Goal: Answer question/provide support

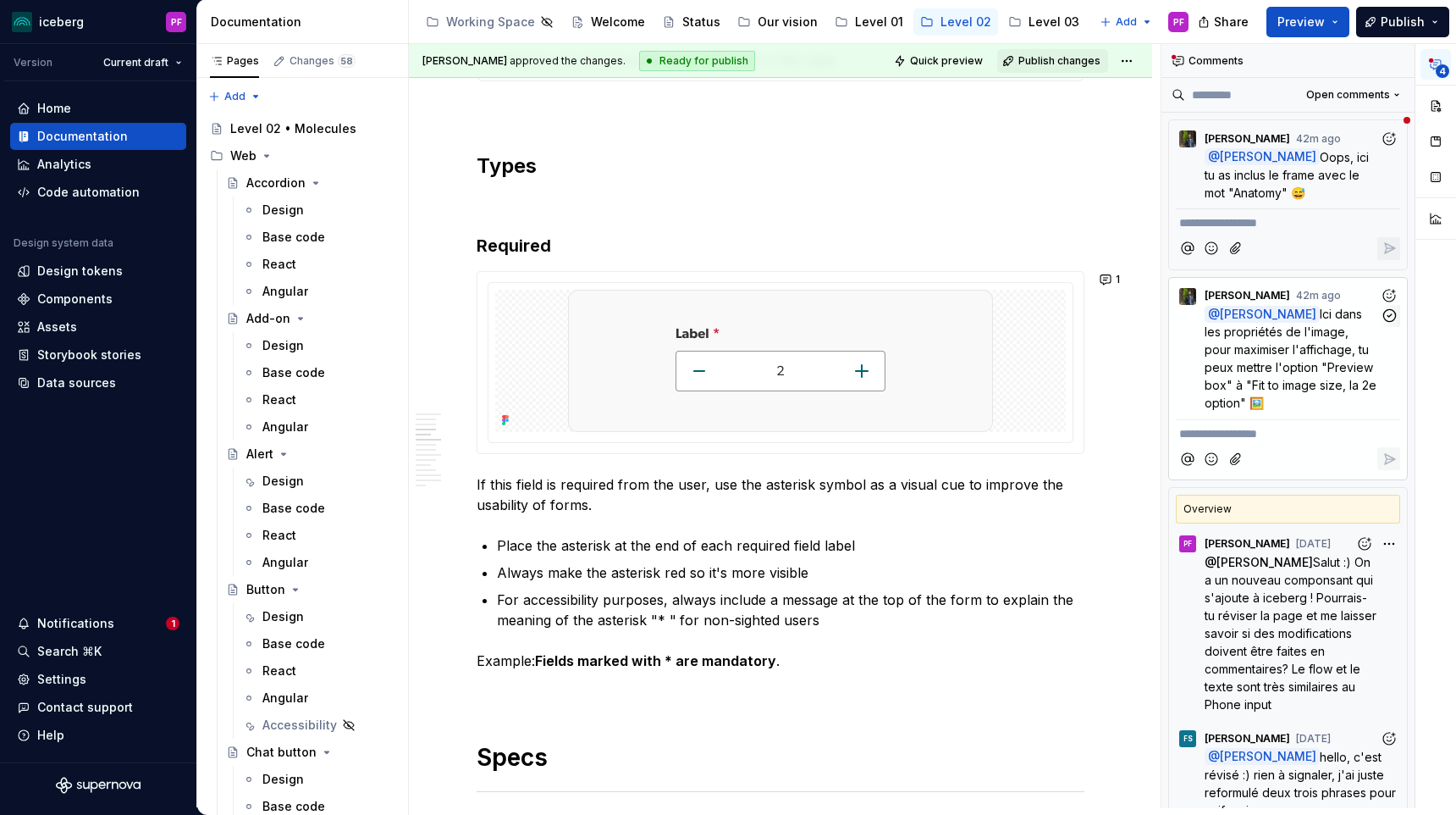
click at [1316, 352] on span "Ici dans les propriétés de l'image, pour maximiser l'affichage, tu peux mettre …" at bounding box center [1293, 358] width 175 height 103
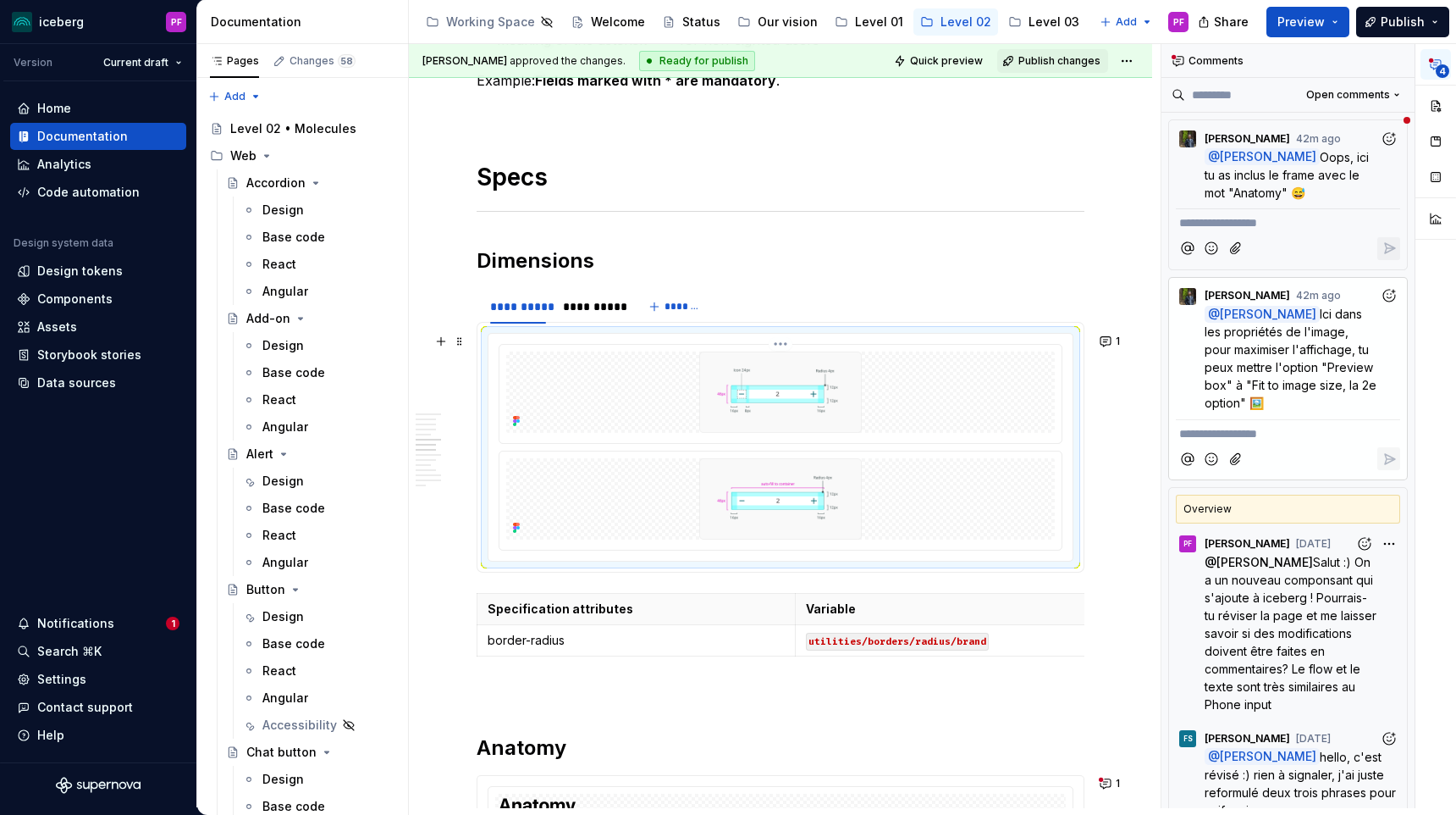
click at [820, 374] on img at bounding box center [780, 392] width 368 height 81
click at [863, 338] on div at bounding box center [780, 447] width 584 height 227
click at [1437, 60] on icon "button" at bounding box center [1436, 64] width 14 height 14
click at [1437, 106] on button "button" at bounding box center [1435, 105] width 30 height 30
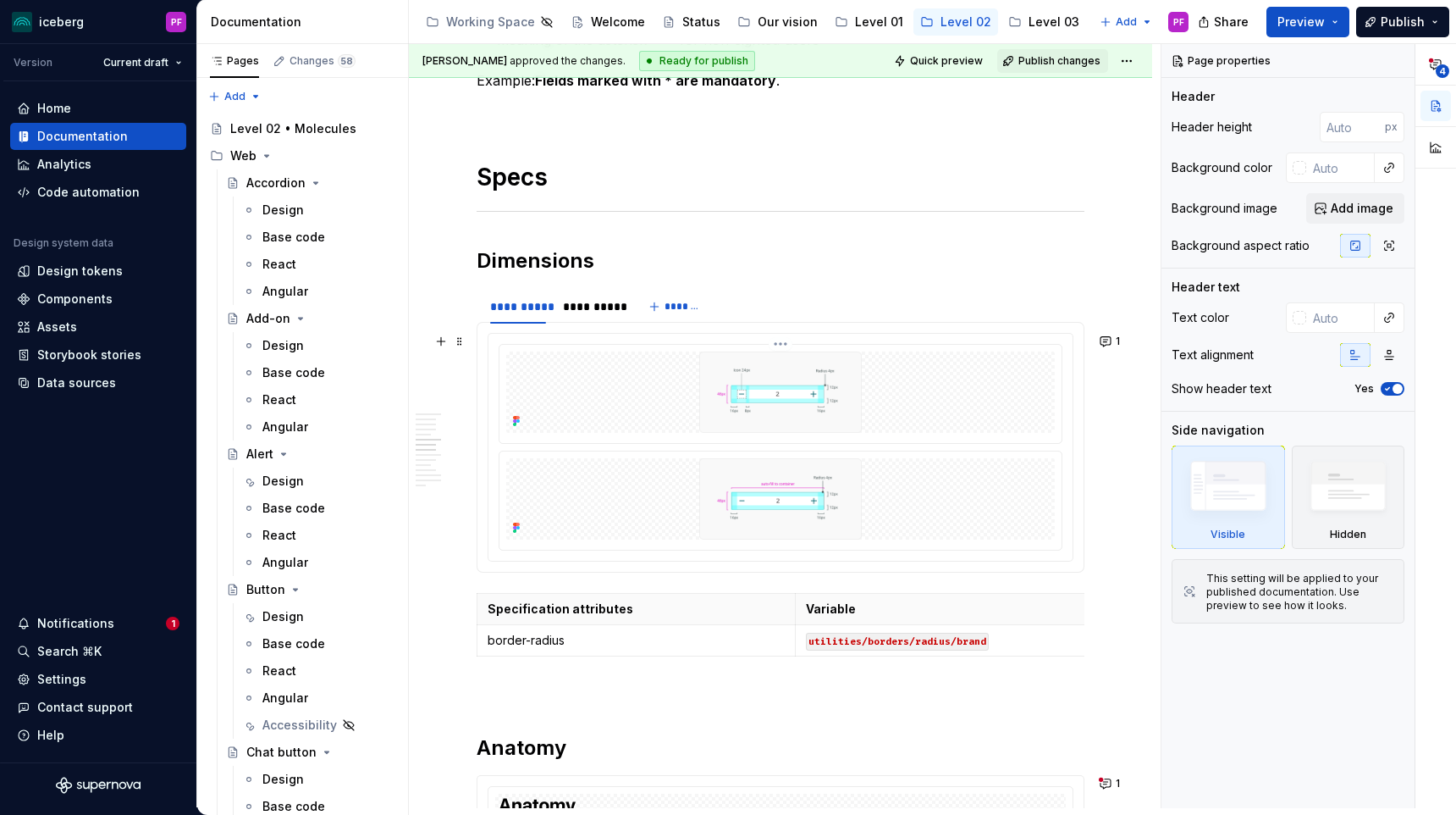
click at [888, 405] on img at bounding box center [780, 392] width 368 height 81
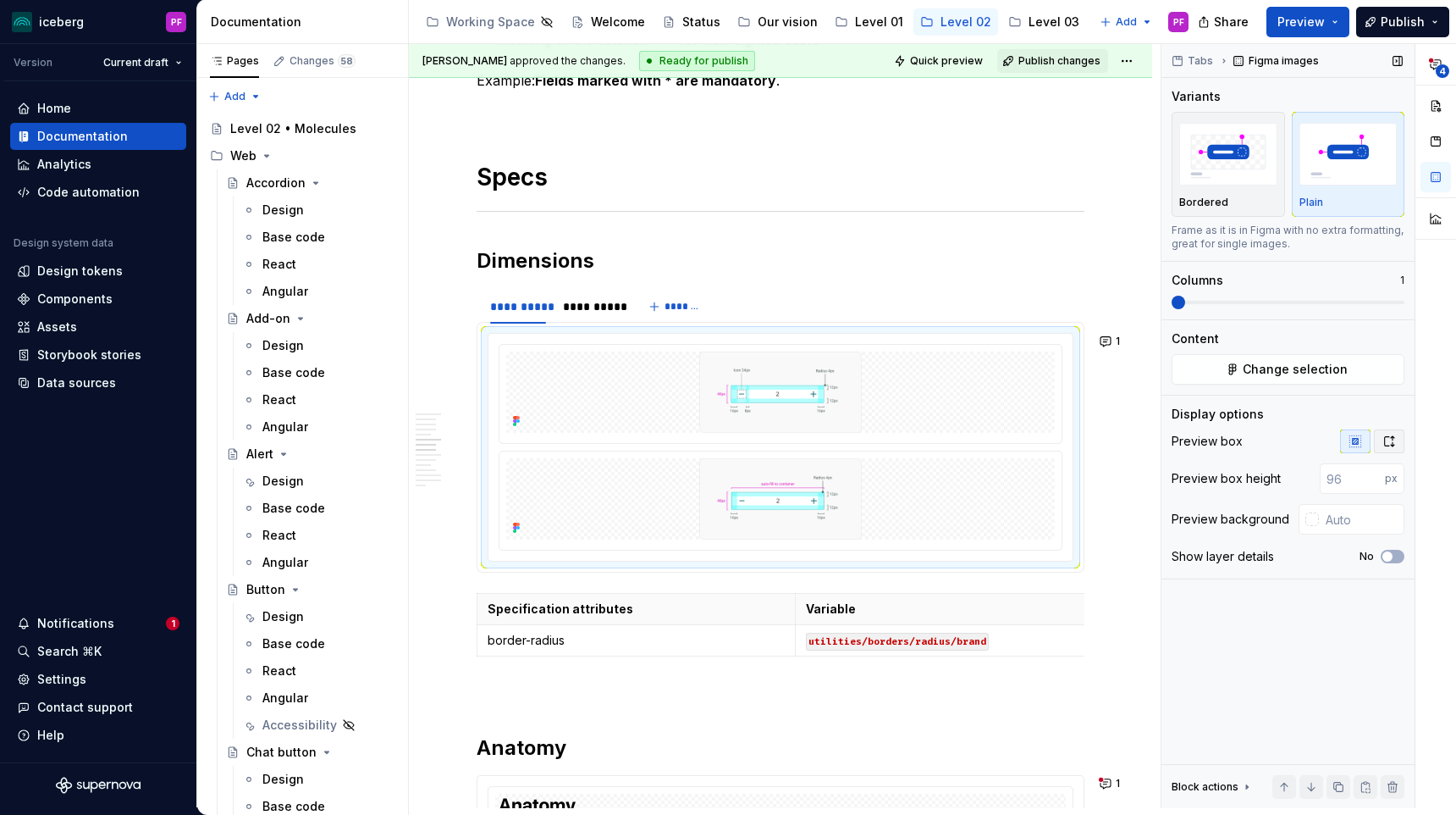
click at [1389, 442] on icon "button" at bounding box center [1388, 441] width 14 height 14
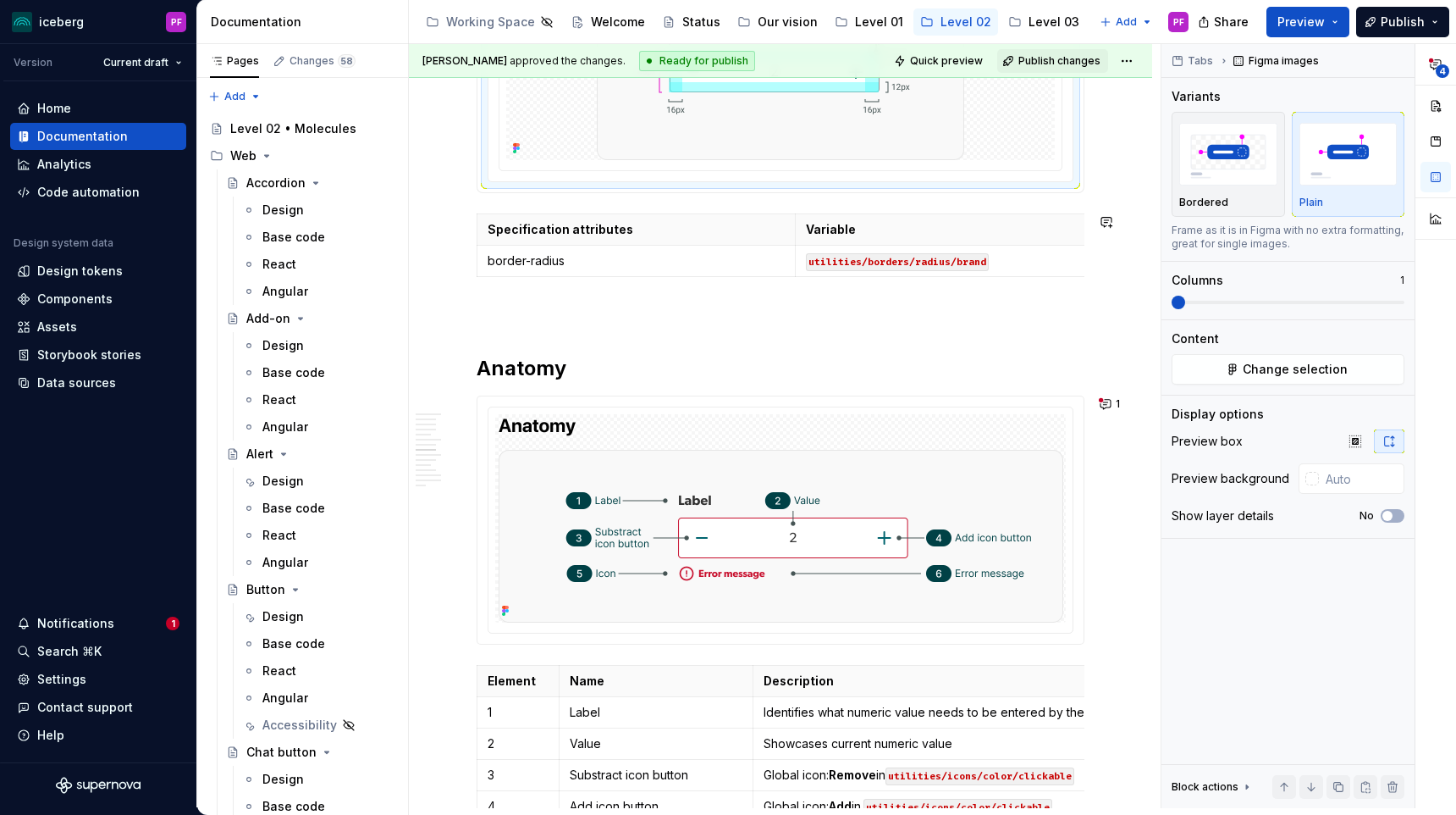
scroll to position [2373, 0]
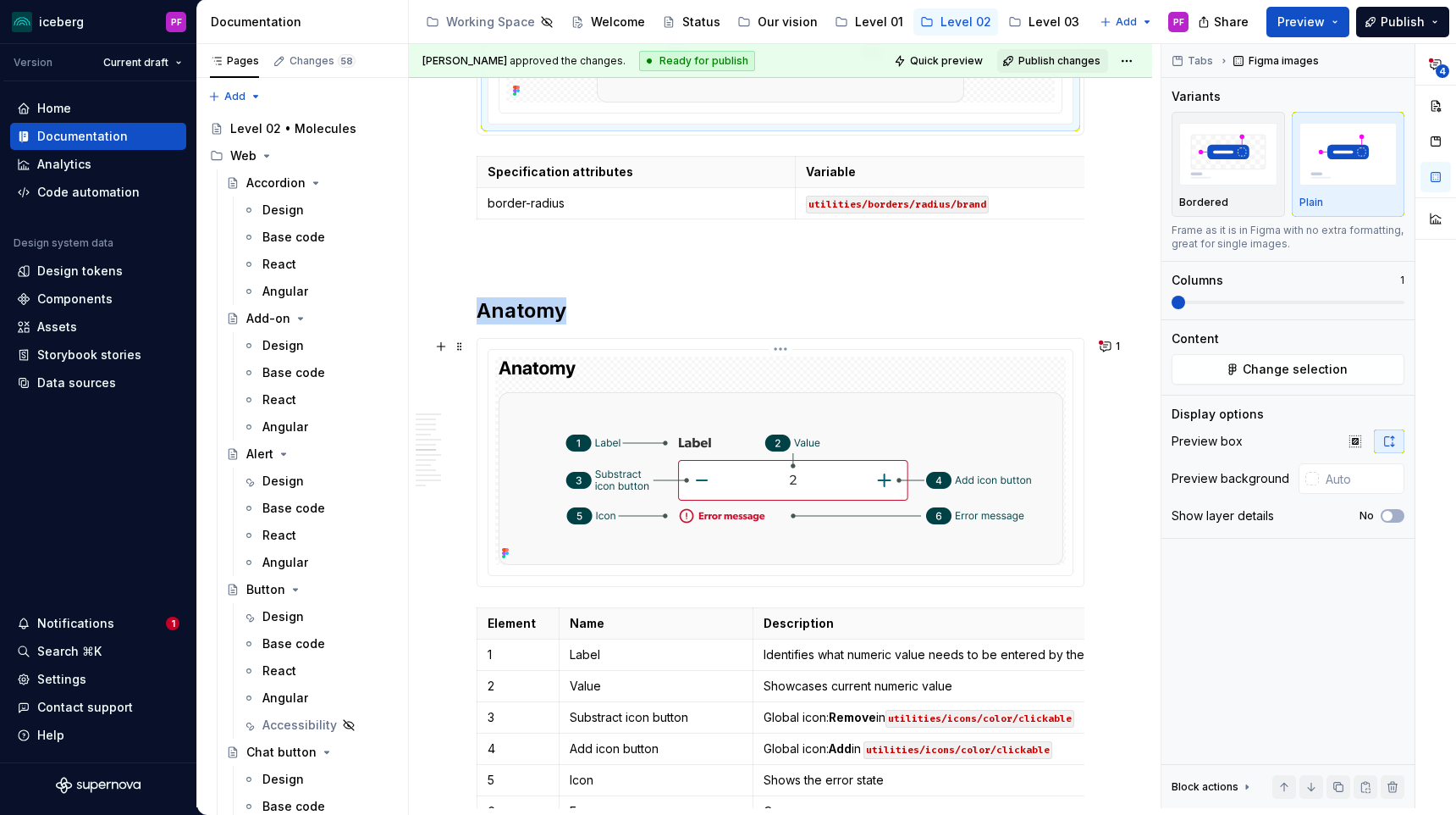
click at [939, 385] on img at bounding box center [781, 461] width 565 height 208
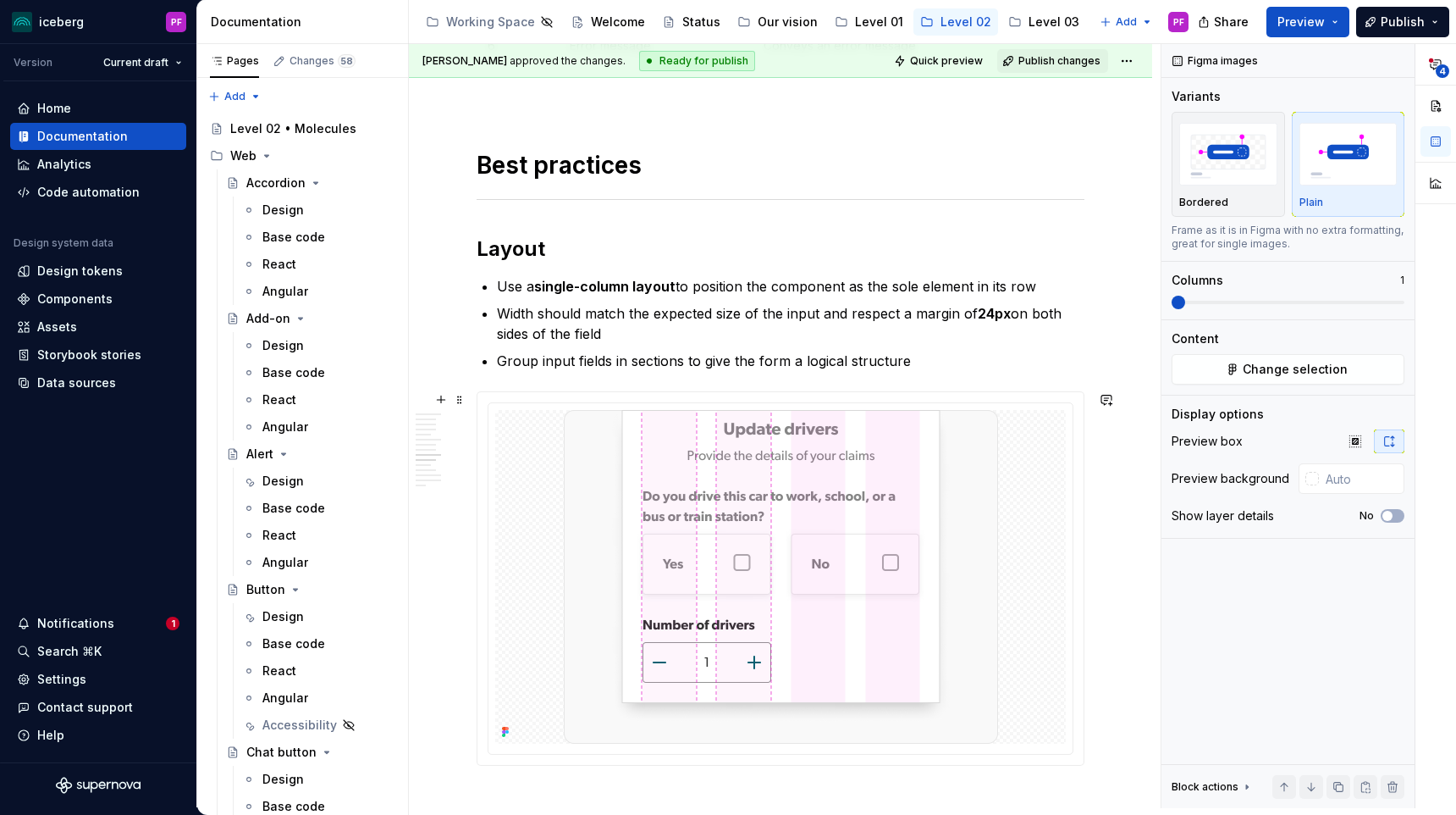
scroll to position [3161, 0]
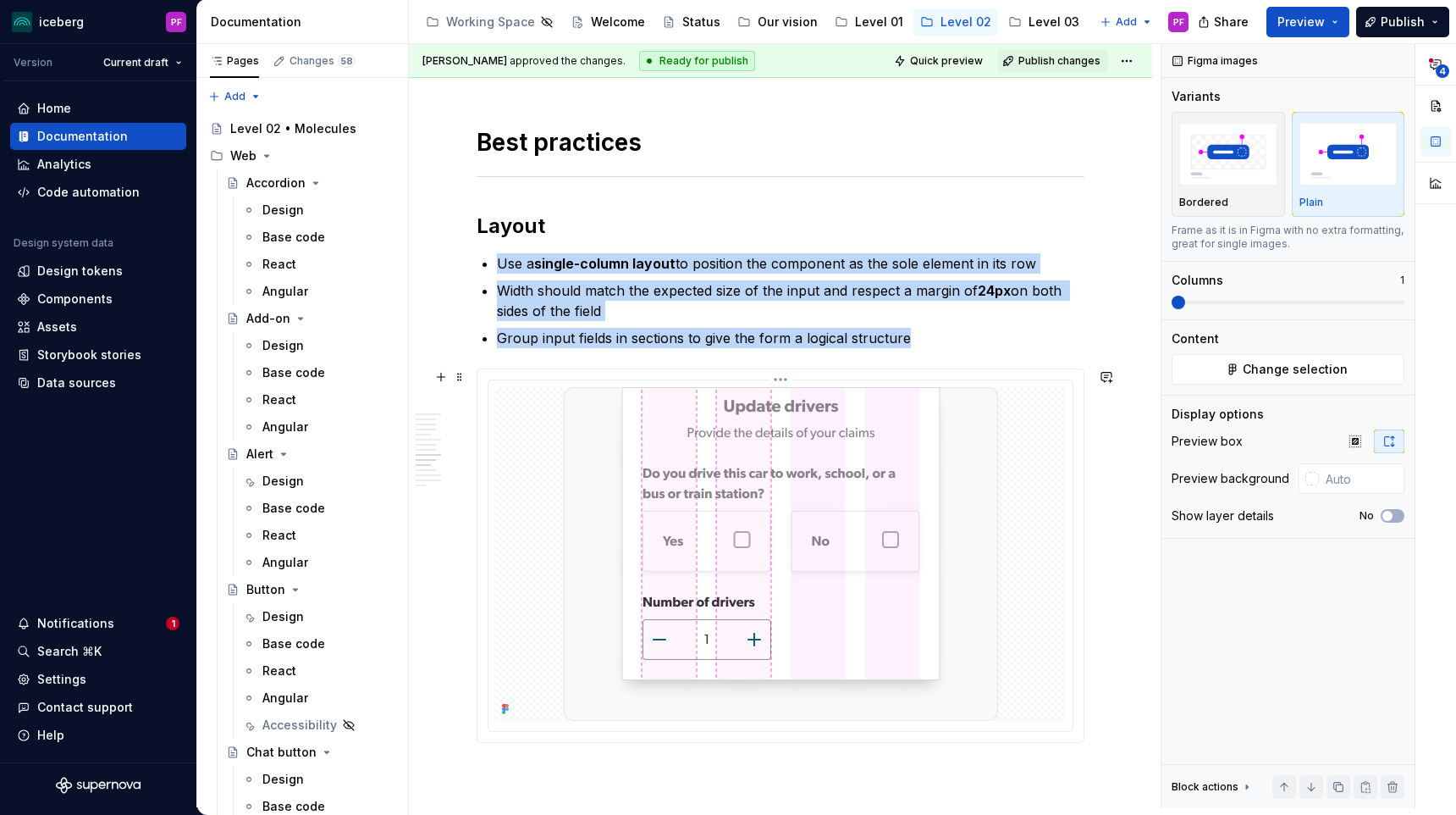
click at [989, 470] on img at bounding box center [781, 554] width 434 height 334
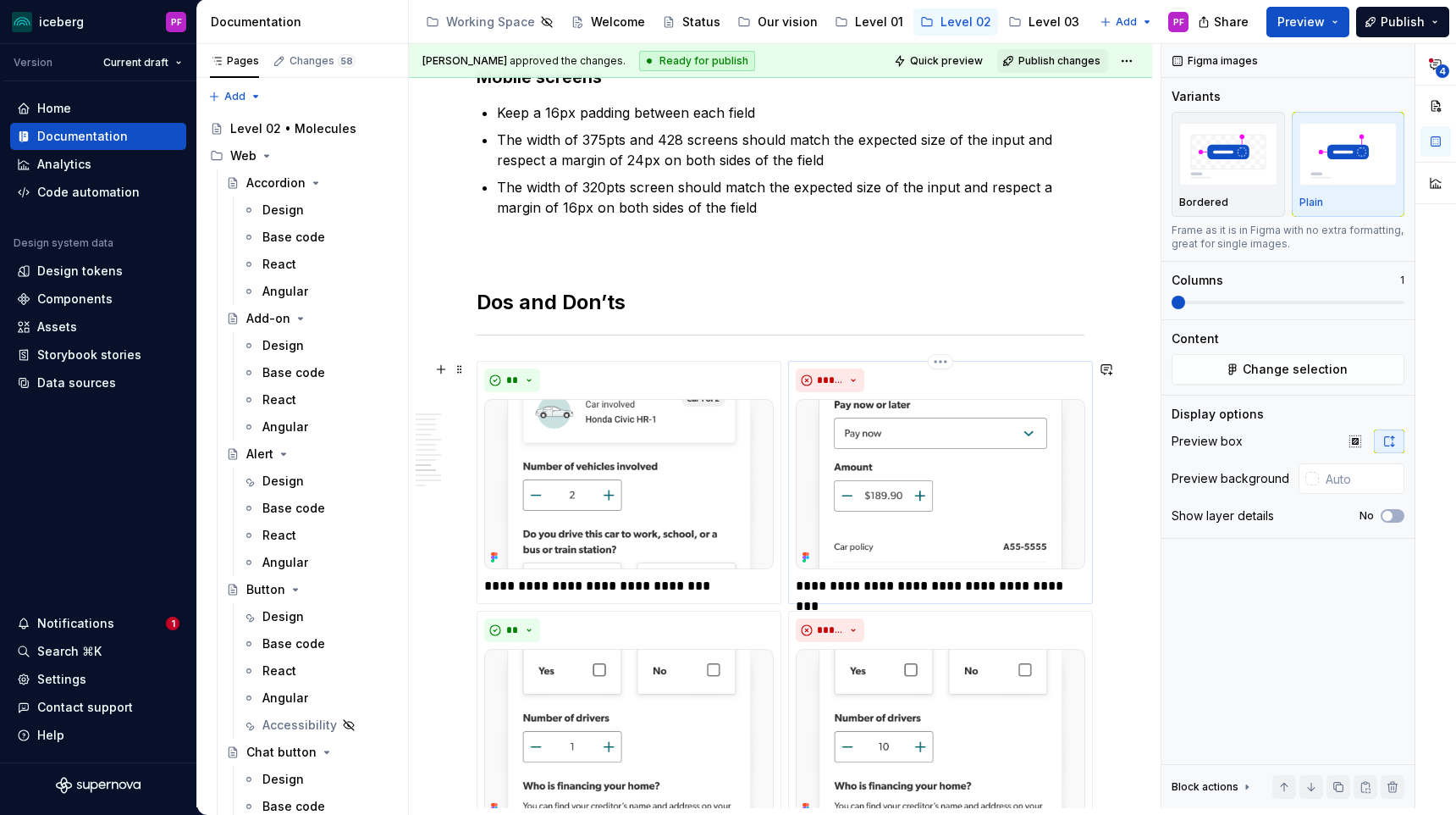
click at [1041, 455] on img at bounding box center [940, 484] width 289 height 171
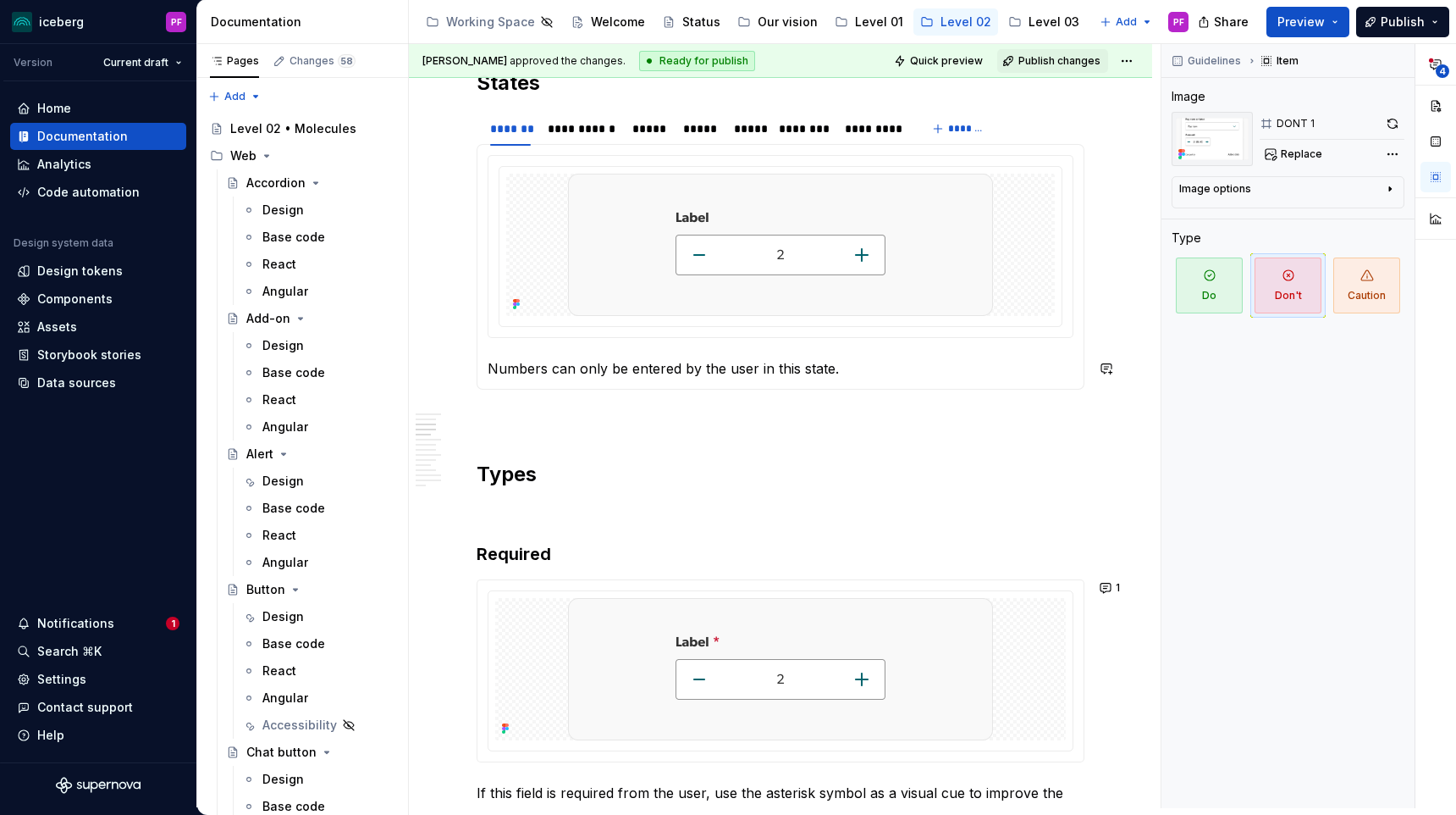
scroll to position [841, 0]
click at [979, 245] on img at bounding box center [781, 244] width 425 height 142
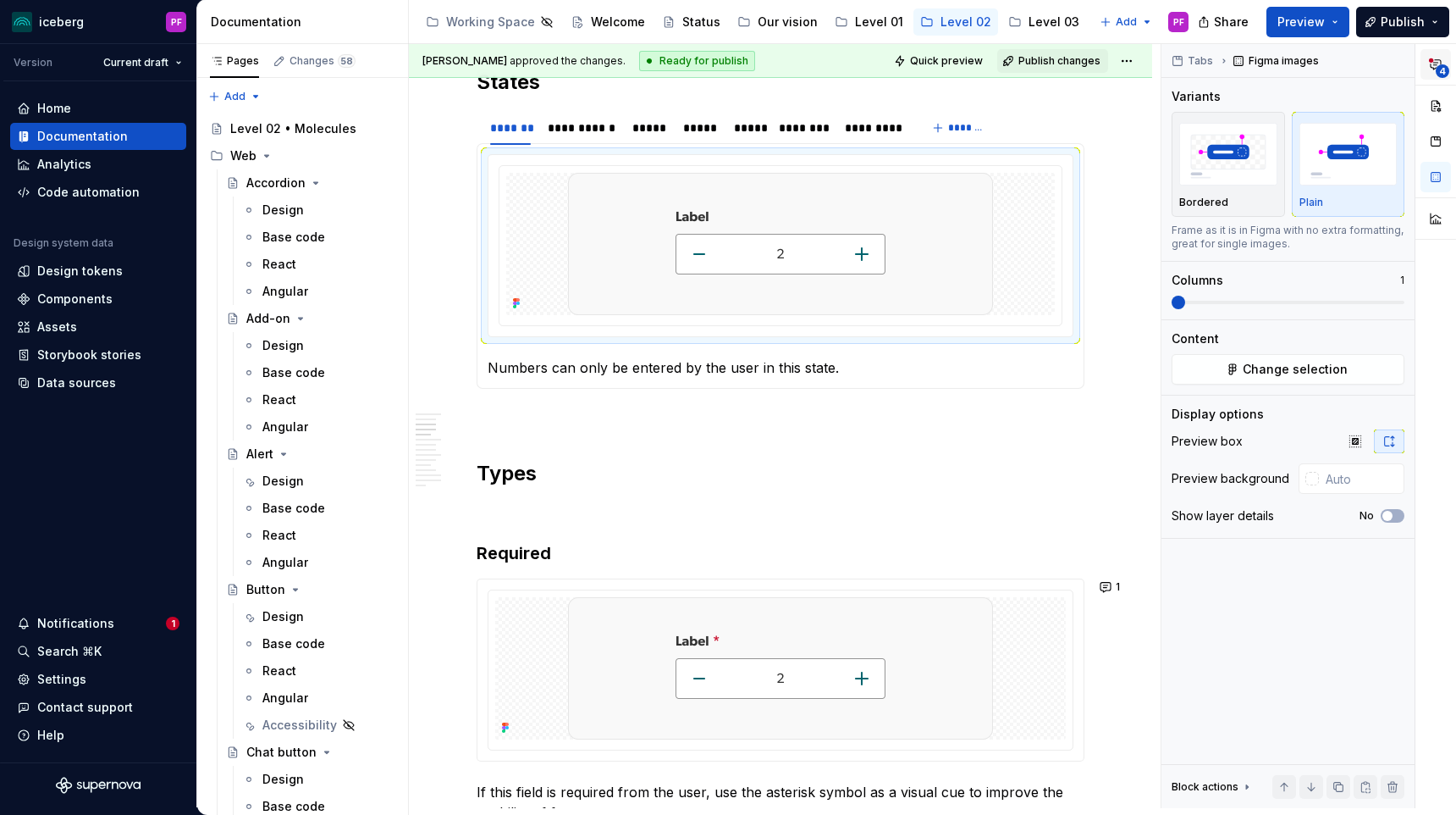
click at [1433, 70] on icon "button" at bounding box center [1436, 64] width 14 height 14
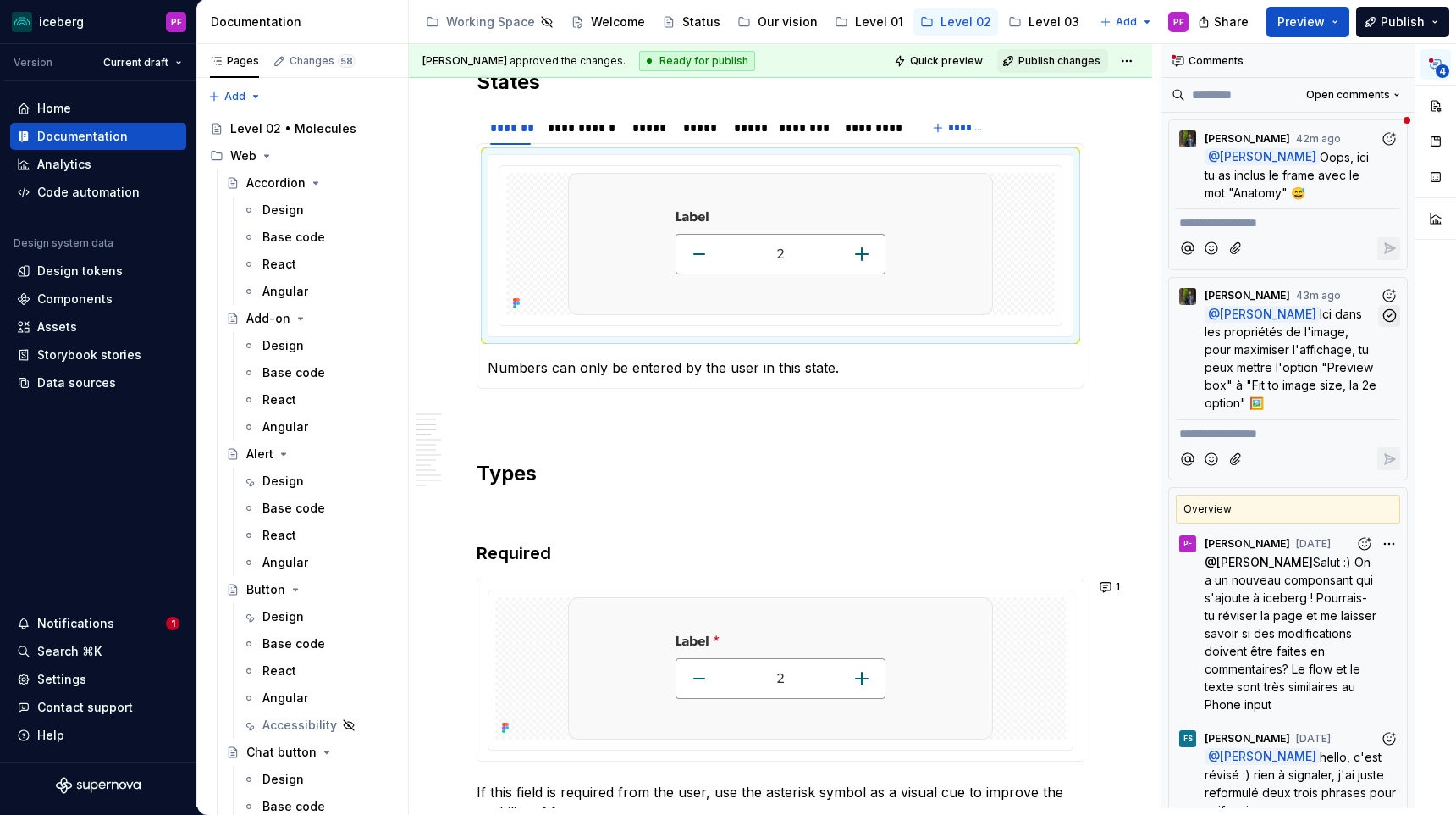
click at [1394, 314] on icon "button" at bounding box center [1390, 316] width 16 height 16
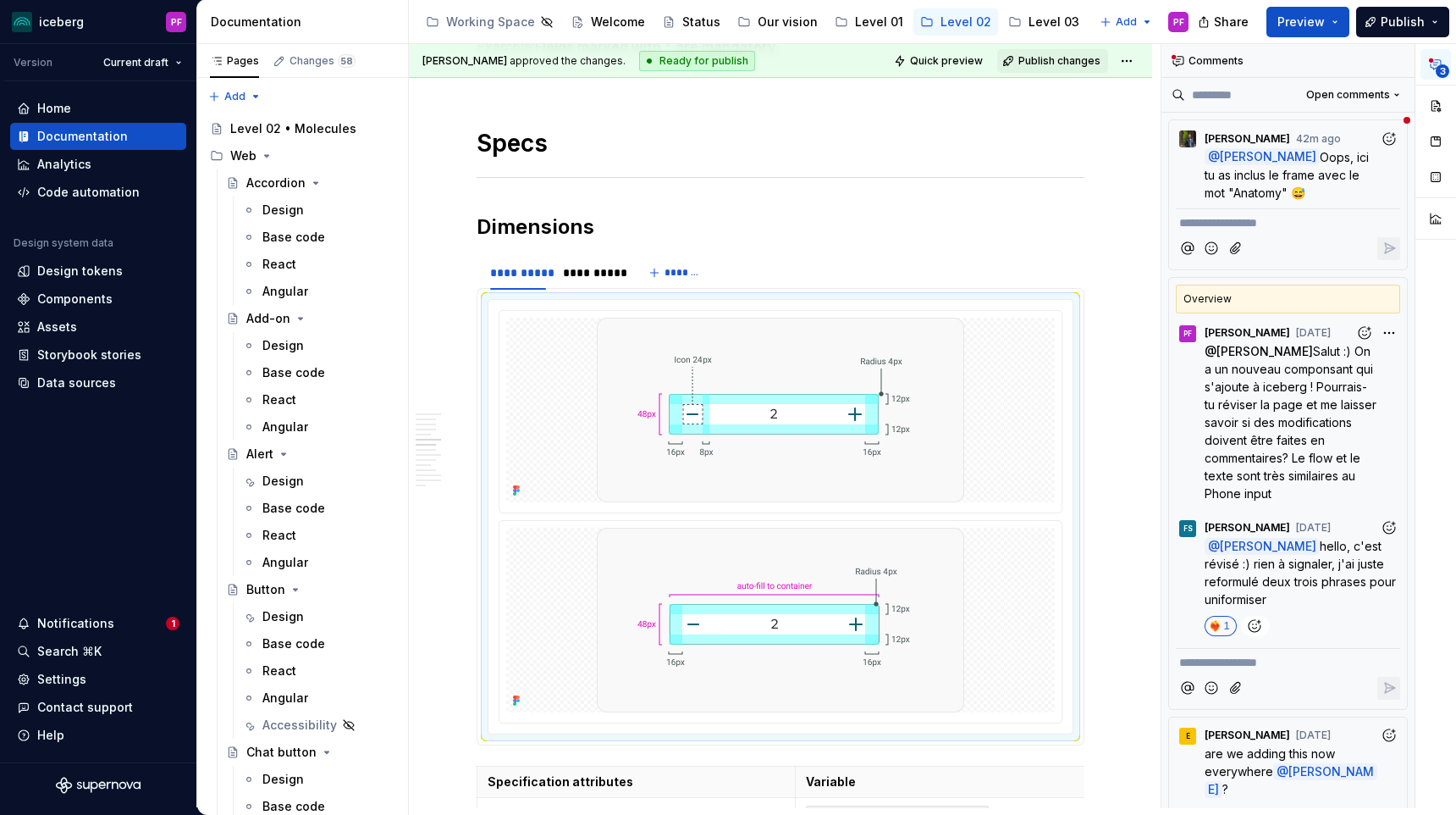
scroll to position [1757, 0]
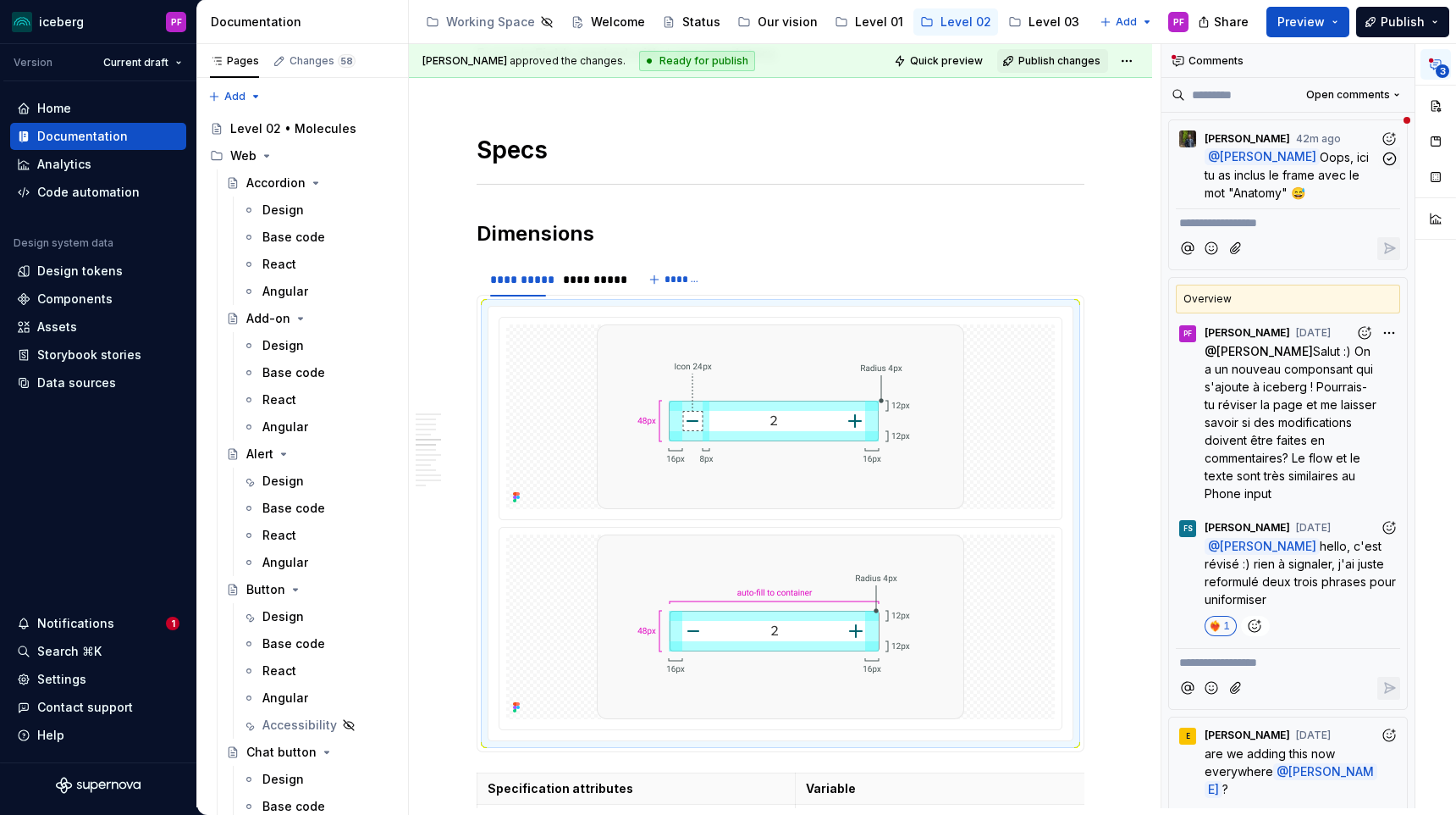
click at [1349, 182] on span "Oops, ici tu as inclus le frame avec le mot "Anatomy" 😅" at bounding box center [1289, 174] width 168 height 50
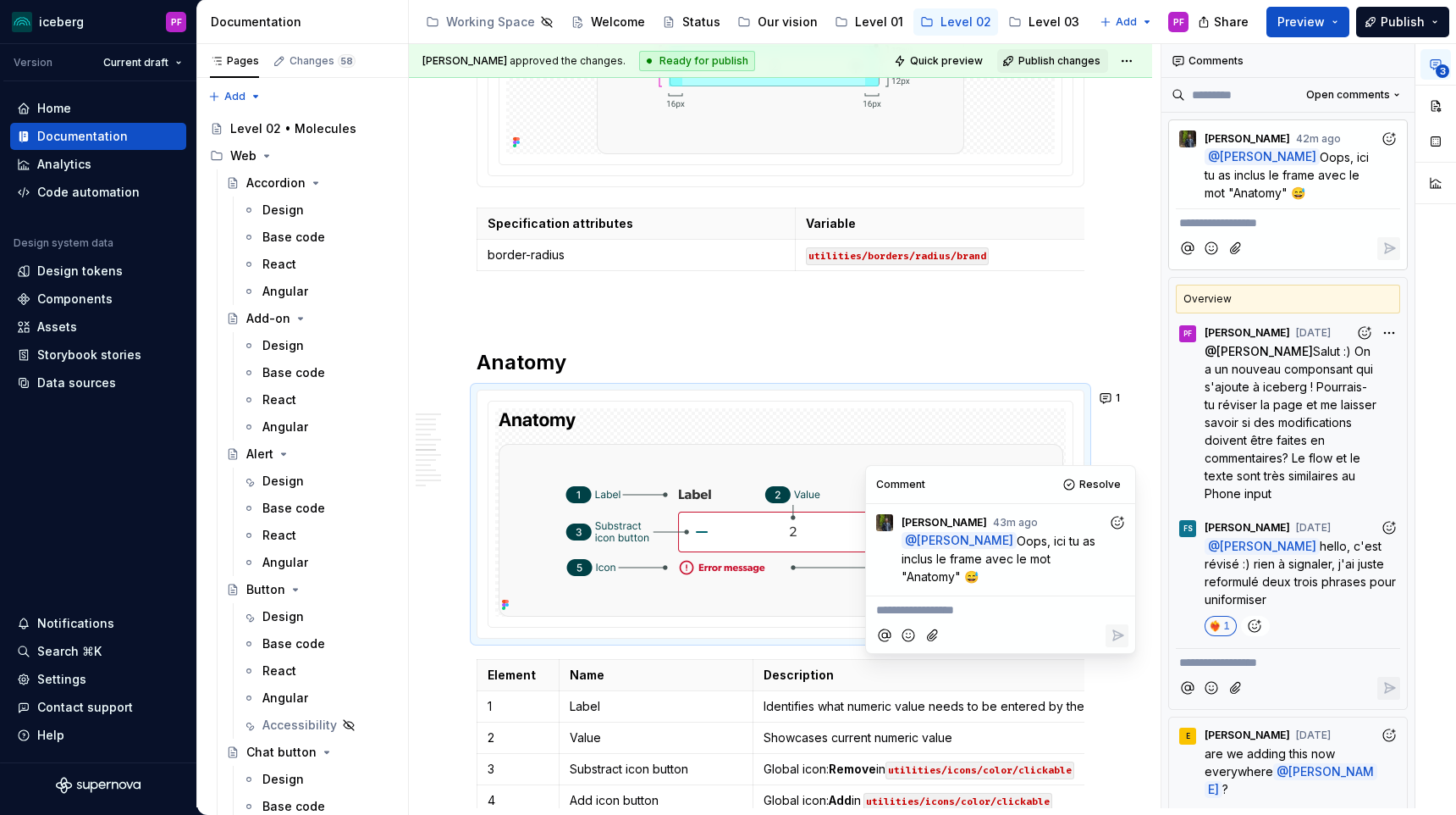
scroll to position [2323, 0]
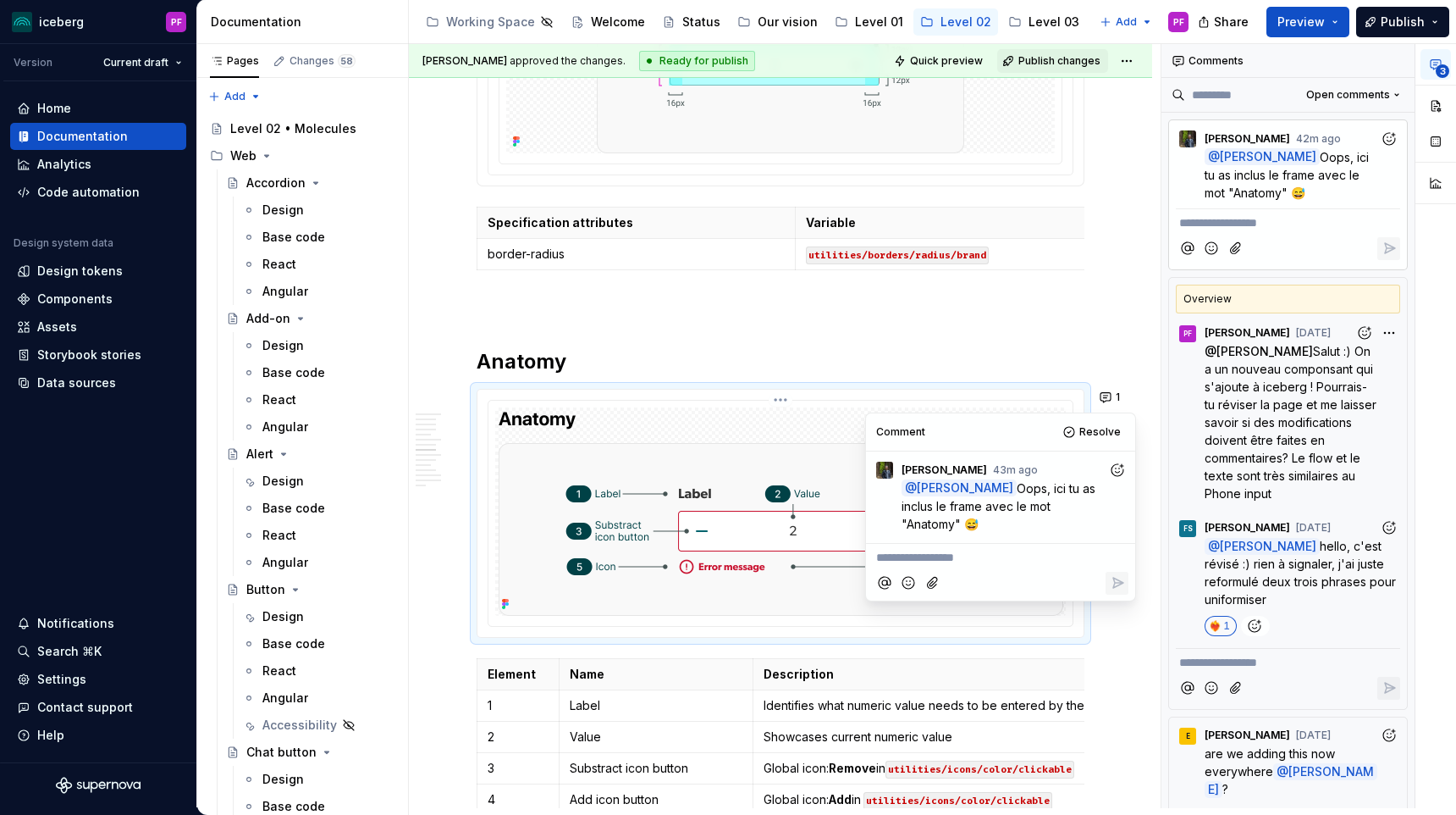
click at [714, 456] on img at bounding box center [781, 511] width 565 height 208
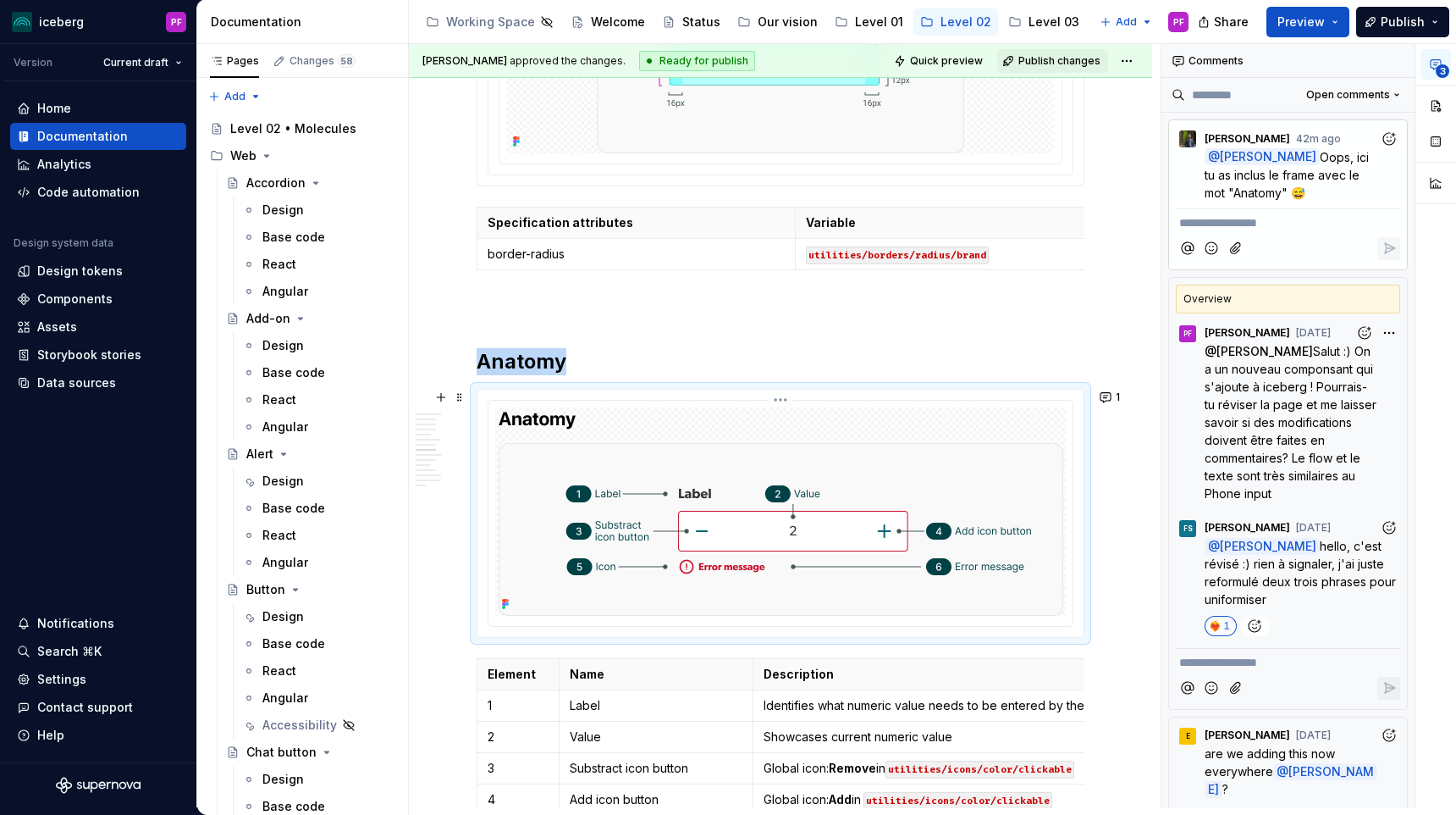
click at [507, 600] on icon at bounding box center [507, 601] width 4 height 4
click at [1030, 468] on img at bounding box center [781, 511] width 565 height 208
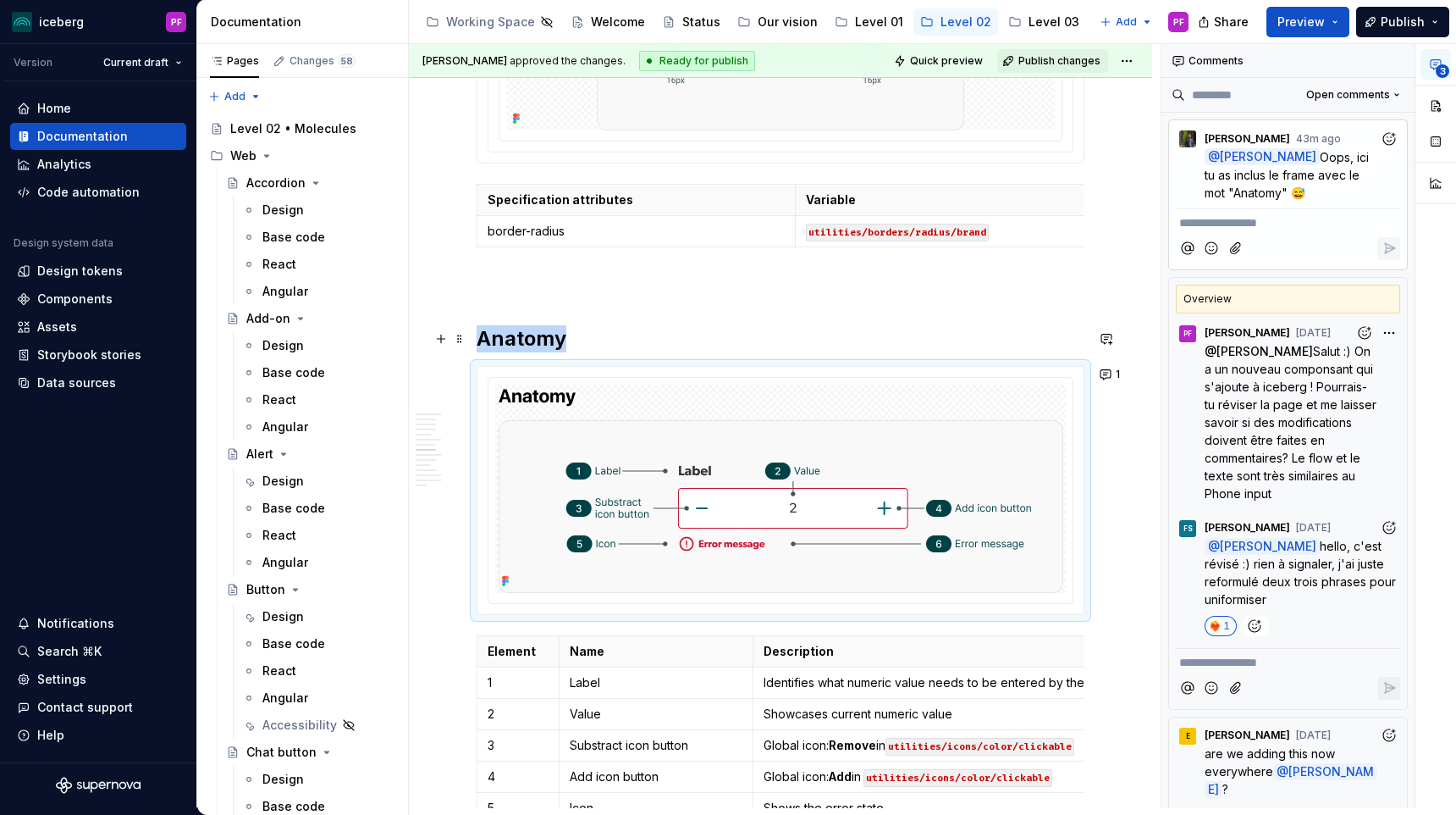
scroll to position [2346, 0]
click at [1388, 156] on icon "button" at bounding box center [1390, 159] width 16 height 16
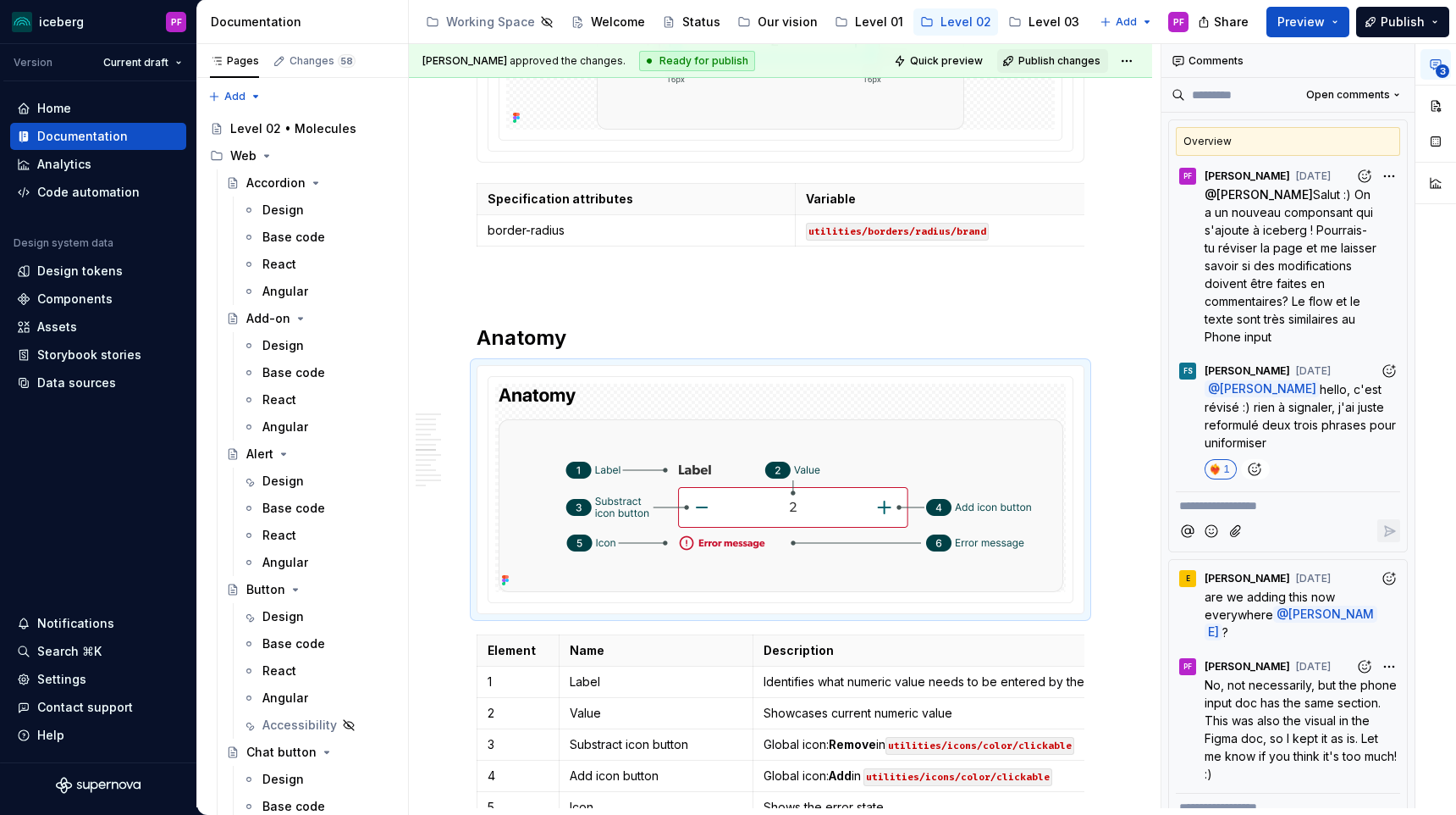
click at [546, 338] on h2 "Anatomy" at bounding box center [780, 338] width 608 height 27
click at [656, 377] on div at bounding box center [780, 489] width 584 height 225
click at [1440, 64] on icon "button" at bounding box center [1436, 64] width 14 height 14
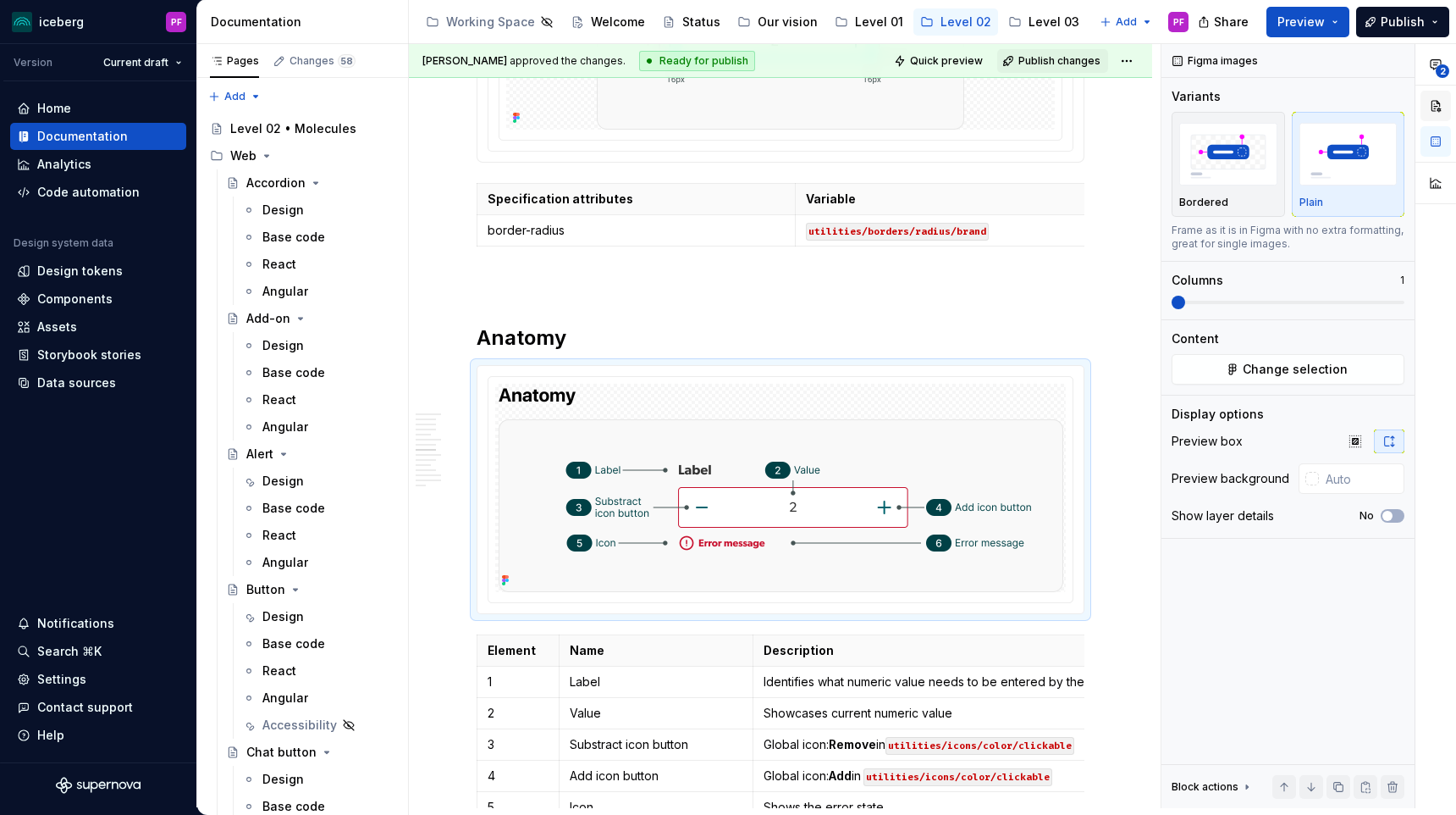
click at [1440, 105] on button "button" at bounding box center [1435, 105] width 30 height 30
click at [958, 522] on img at bounding box center [781, 487] width 565 height 208
type textarea "*"
